Goal: Information Seeking & Learning: Learn about a topic

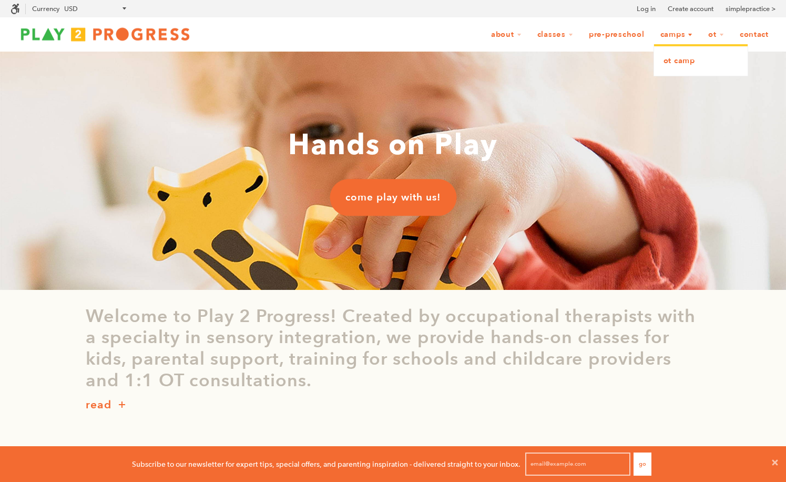
click at [688, 67] on link "OT Camp" at bounding box center [701, 60] width 94 height 23
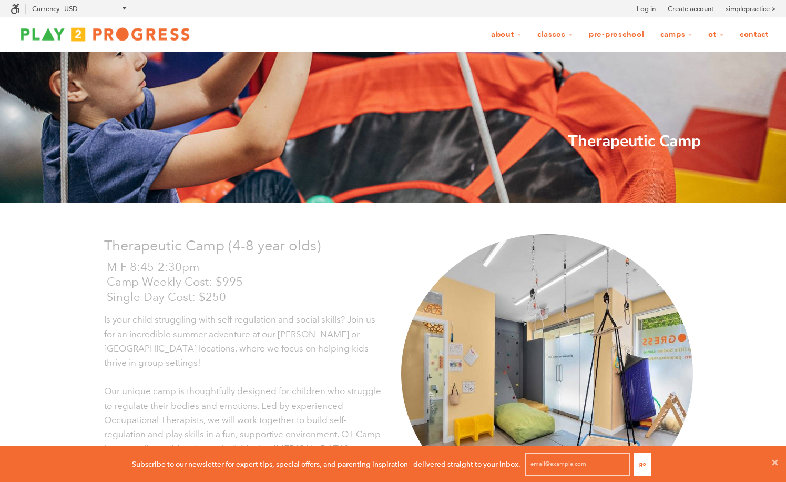
click at [170, 26] on img at bounding box center [105, 34] width 189 height 21
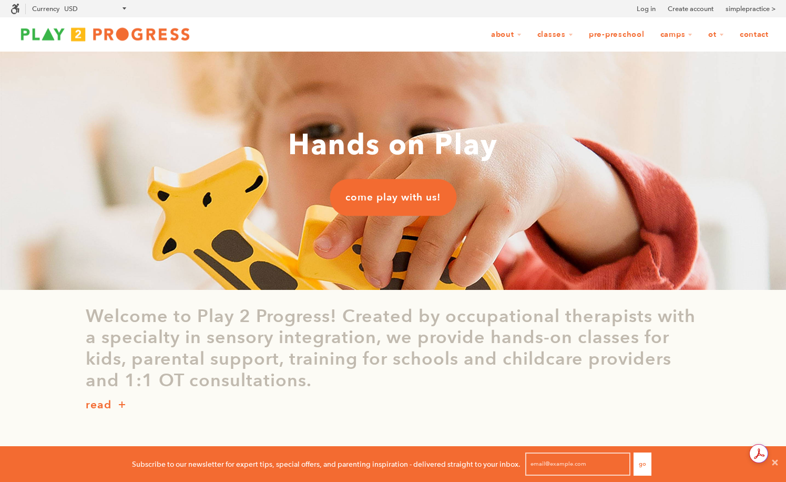
scroll to position [1, 1]
